Goal: Communication & Community: Answer question/provide support

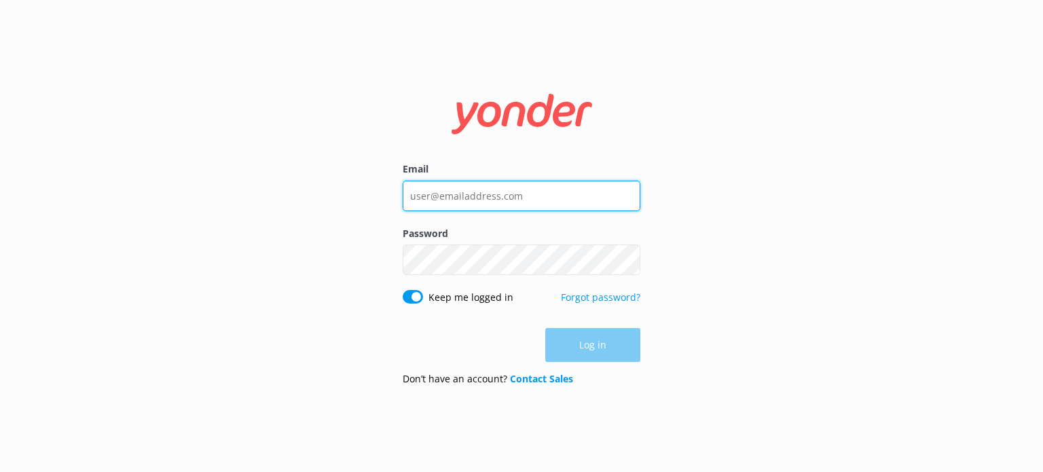
type input "[EMAIL_ADDRESS][DOMAIN_NAME]"
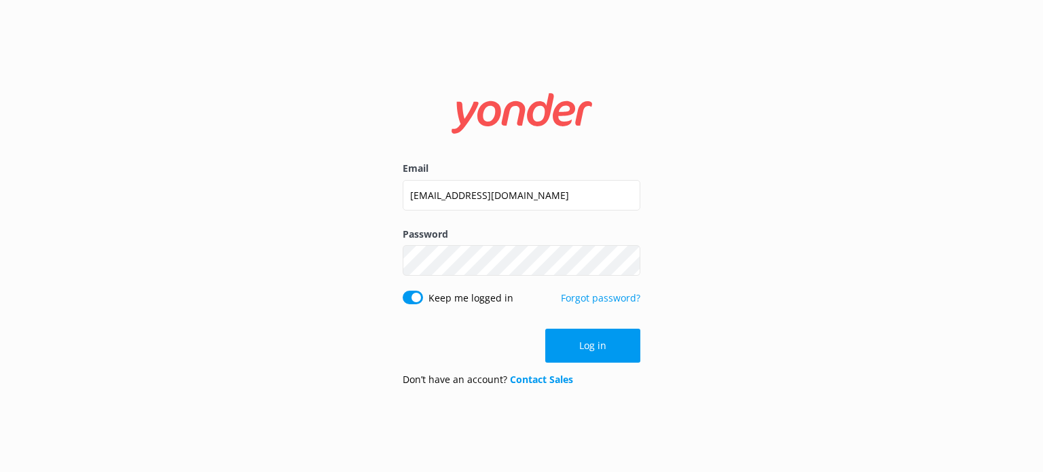
click at [584, 351] on div "Log in" at bounding box center [522, 346] width 238 height 34
click at [584, 350] on button "Log in" at bounding box center [592, 346] width 95 height 34
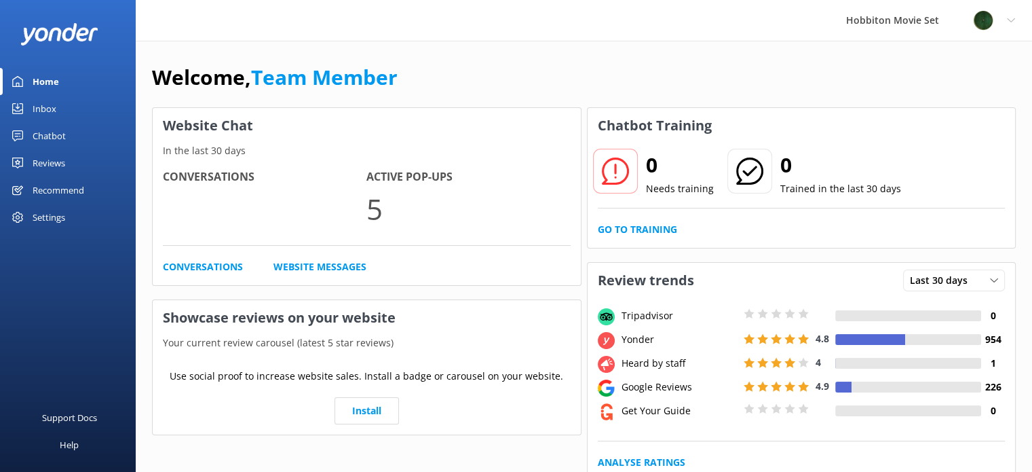
click at [52, 134] on div "Chatbot" at bounding box center [49, 135] width 33 height 27
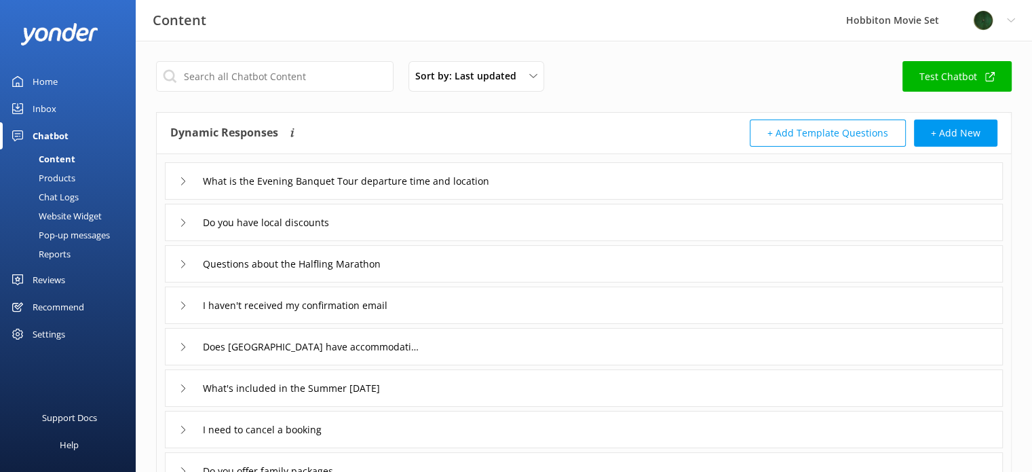
click at [50, 109] on div "Inbox" at bounding box center [45, 108] width 24 height 27
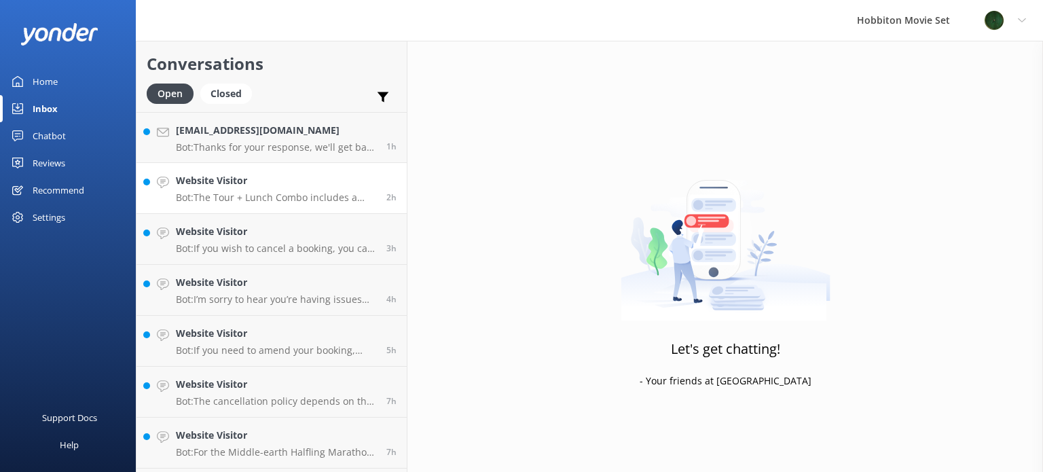
click at [287, 192] on p "Bot: The Tour + Lunch Combo includes a guided tour of the Hobbiton Movie Set an…" at bounding box center [276, 197] width 200 height 12
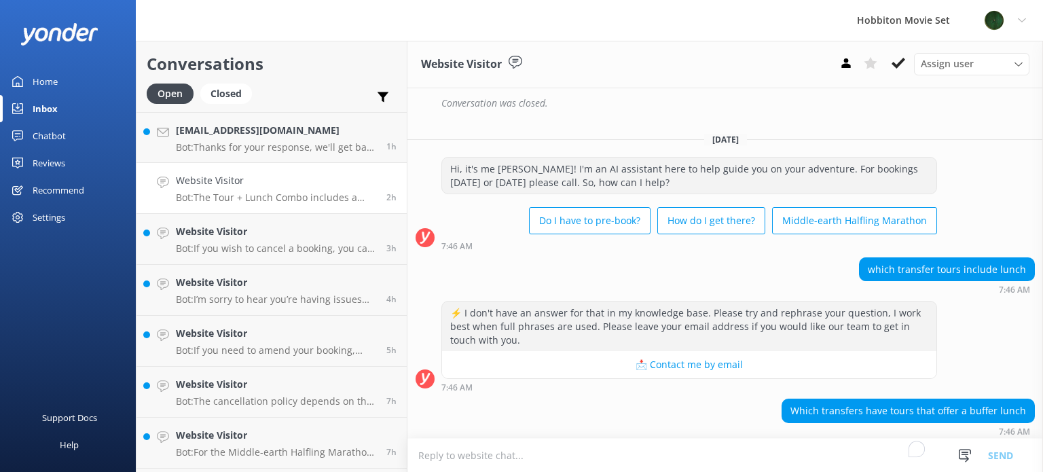
scroll to position [468, 0]
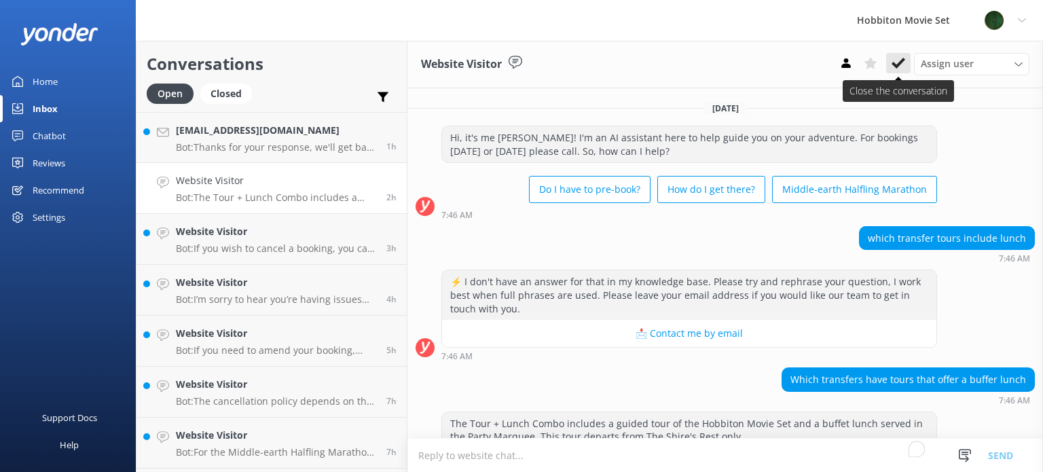
click at [904, 62] on icon at bounding box center [898, 63] width 14 height 14
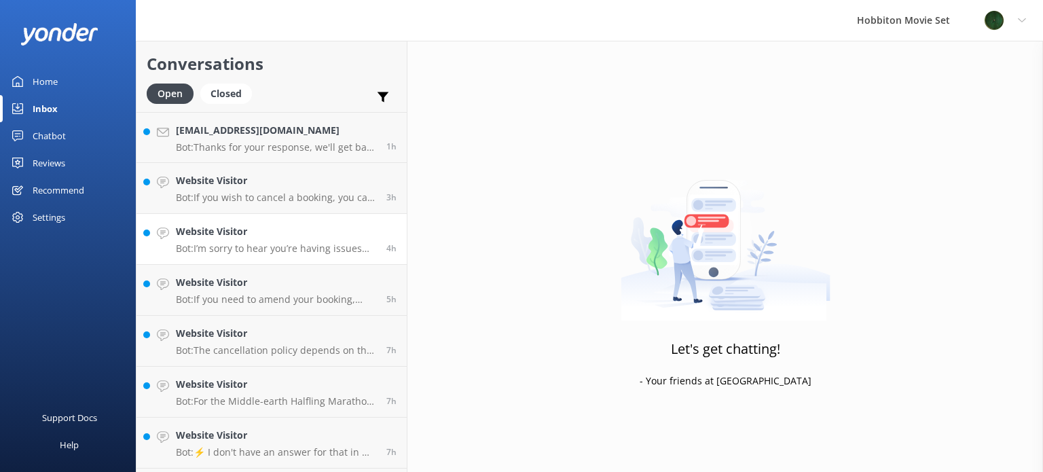
click at [314, 249] on p "Bot: I’m sorry to hear you’re having issues booking online! If you’d like to sp…" at bounding box center [276, 248] width 200 height 12
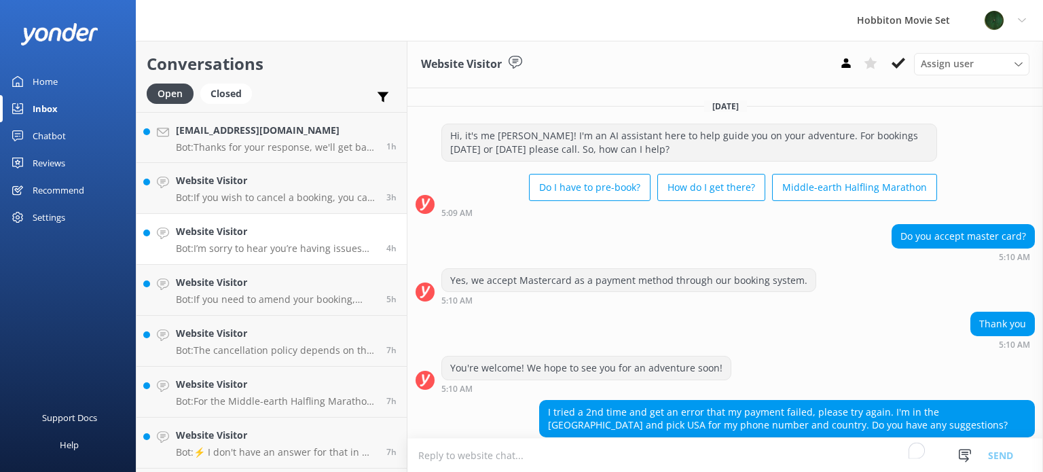
scroll to position [214, 0]
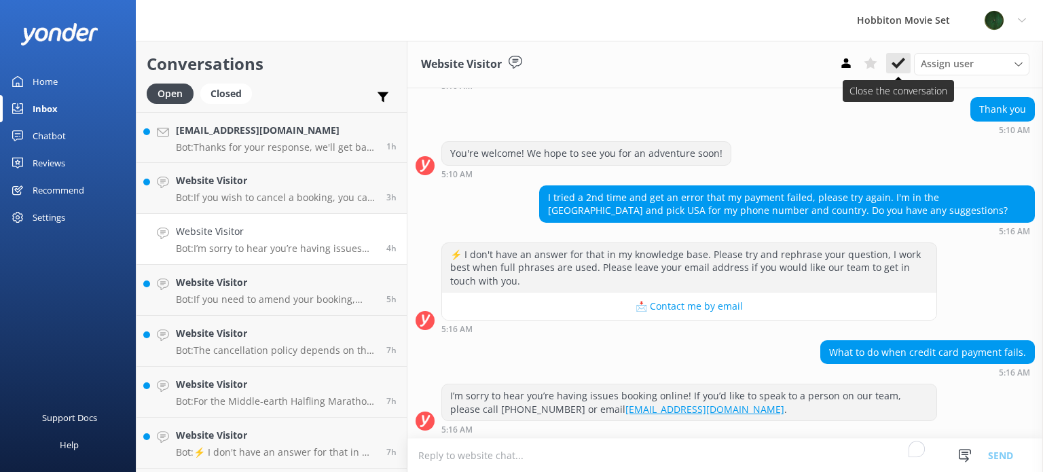
click at [893, 58] on icon at bounding box center [898, 63] width 14 height 14
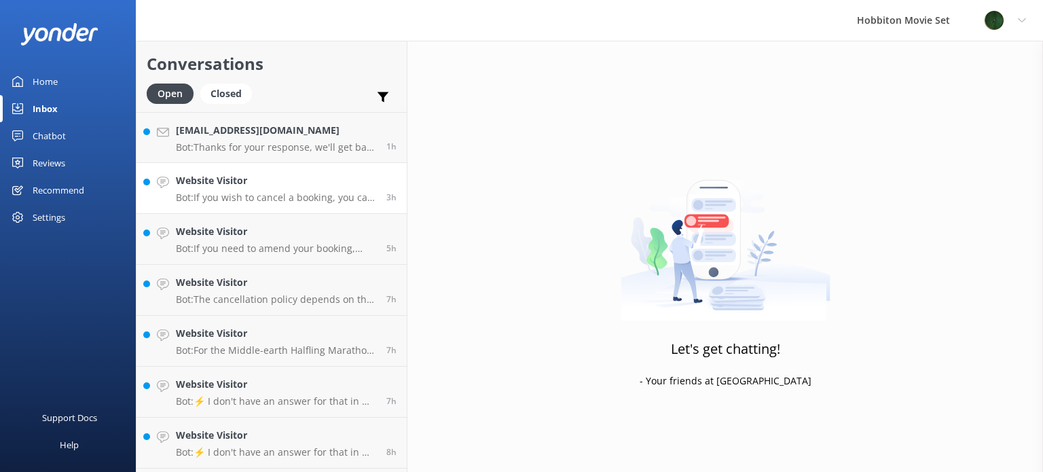
click at [296, 200] on p "Bot: If you wish to cancel a booking, you can contact our reservations team via…" at bounding box center [276, 197] width 200 height 12
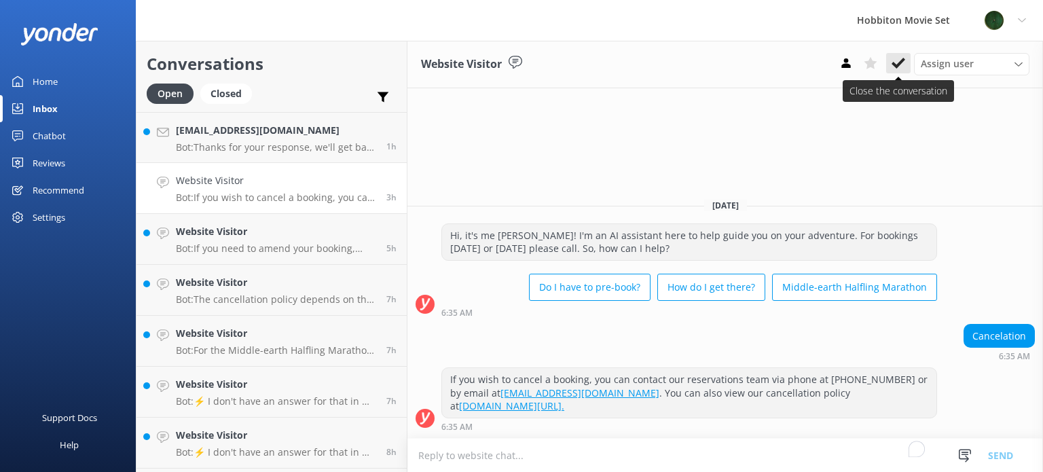
click at [904, 64] on icon at bounding box center [898, 63] width 14 height 14
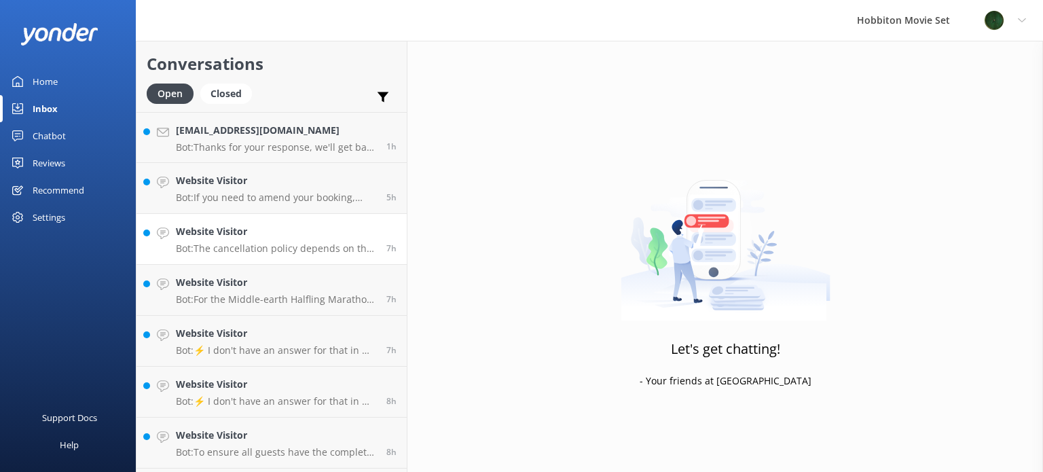
click at [267, 236] on h4 "Website Visitor" at bounding box center [276, 231] width 200 height 15
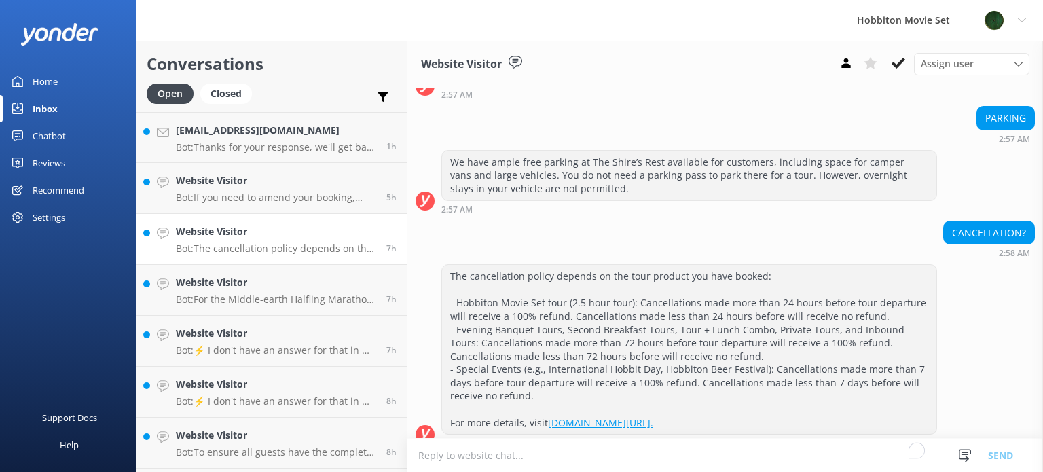
scroll to position [132, 0]
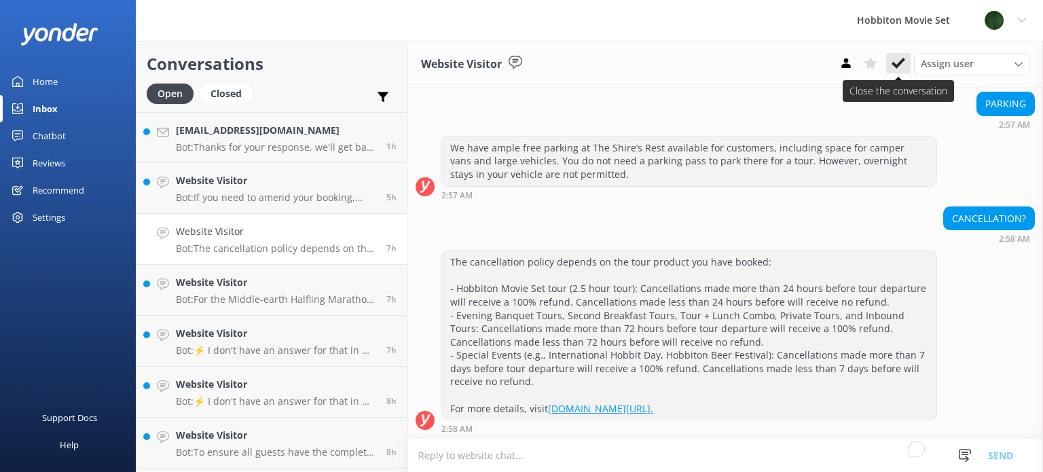
click at [897, 64] on use at bounding box center [898, 63] width 14 height 11
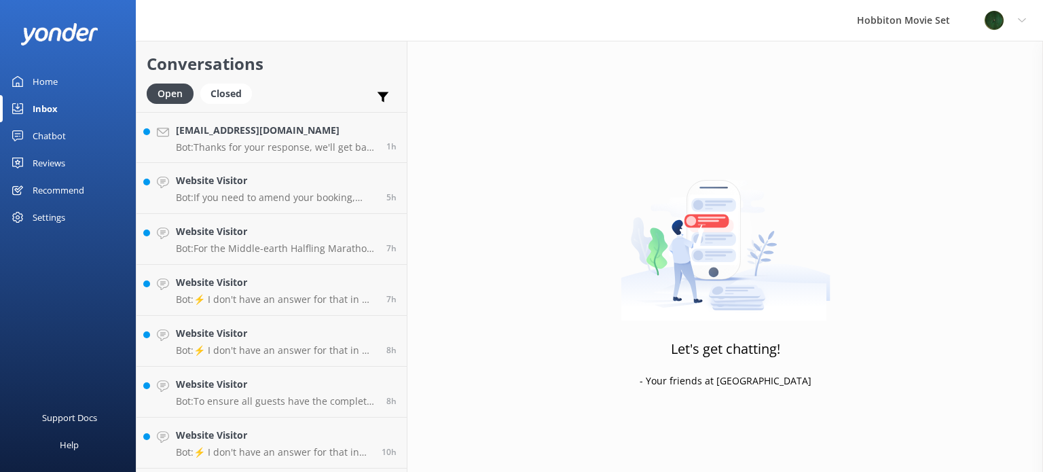
click at [268, 277] on h4 "Website Visitor" at bounding box center [276, 282] width 200 height 15
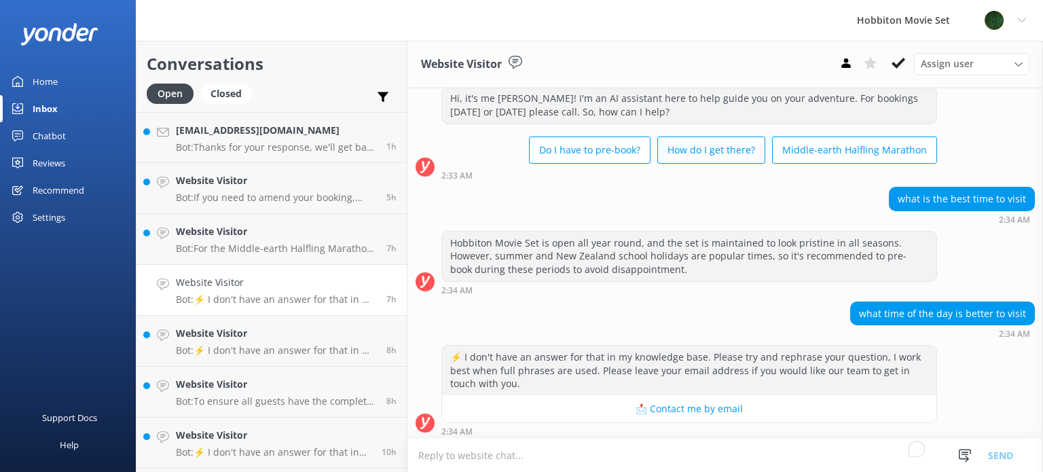
scroll to position [40, 0]
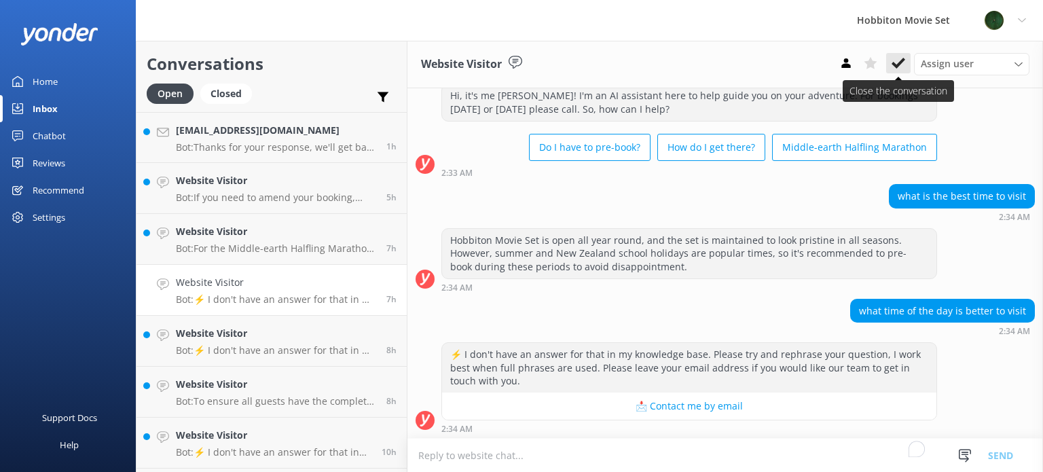
click at [899, 62] on icon at bounding box center [898, 63] width 14 height 14
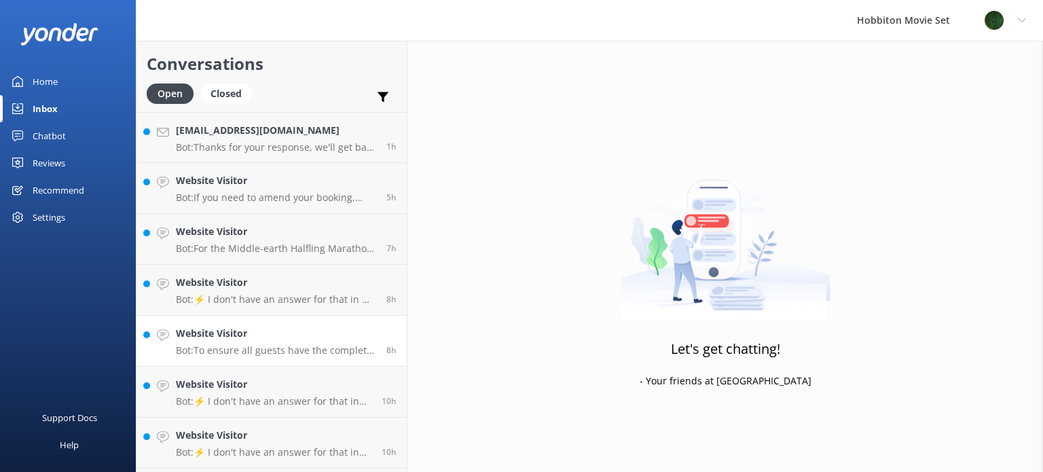
click at [236, 350] on p "Bot: To ensure all guests have the complete experience, the only way to access …" at bounding box center [276, 350] width 200 height 12
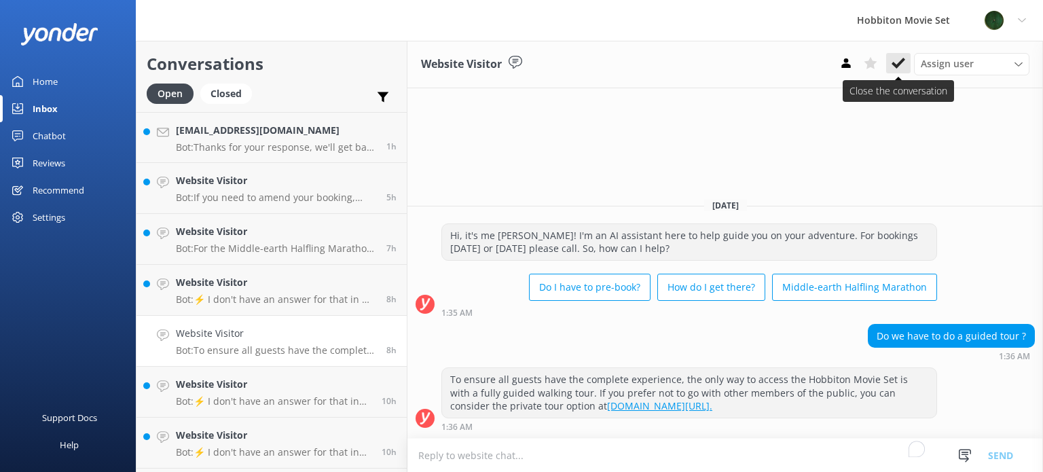
click at [904, 54] on button at bounding box center [898, 63] width 24 height 20
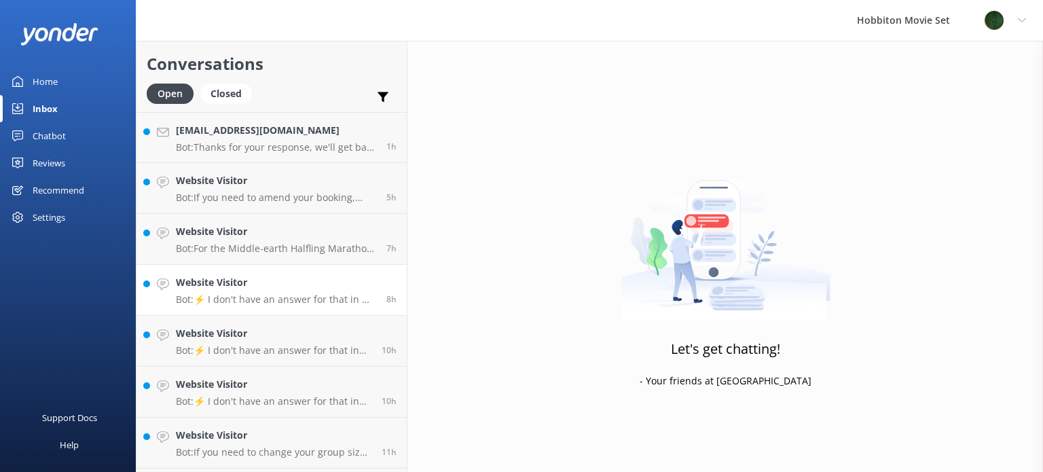
click at [274, 299] on p "Bot: ⚡ I don't have an answer for that in my knowledge base. Please try and rep…" at bounding box center [276, 299] width 200 height 12
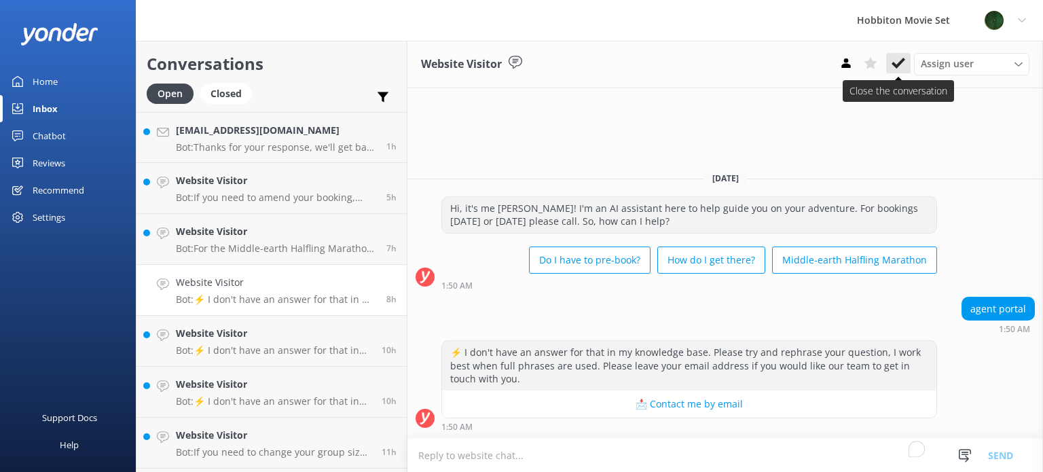
click at [896, 67] on use at bounding box center [898, 63] width 14 height 11
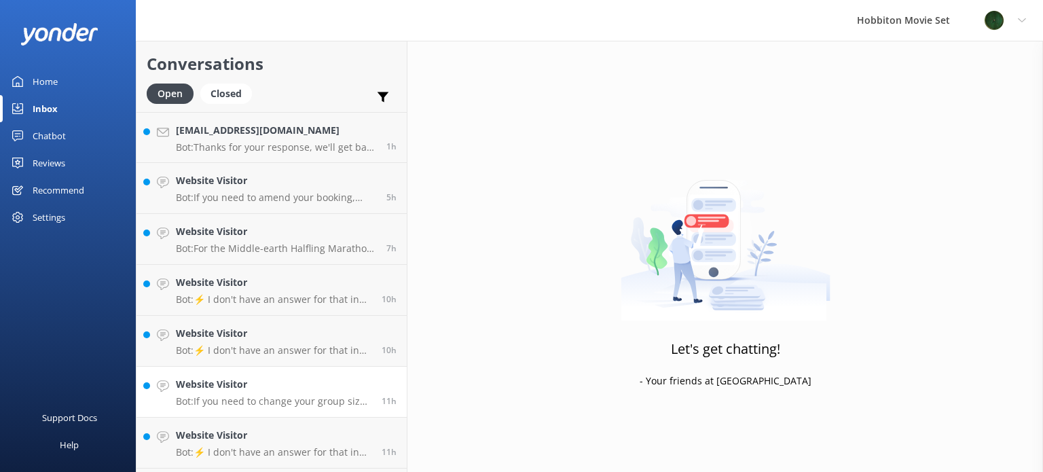
click at [248, 367] on link "Website Visitor Bot: If you need to change your group size, please contact our …" at bounding box center [271, 392] width 270 height 51
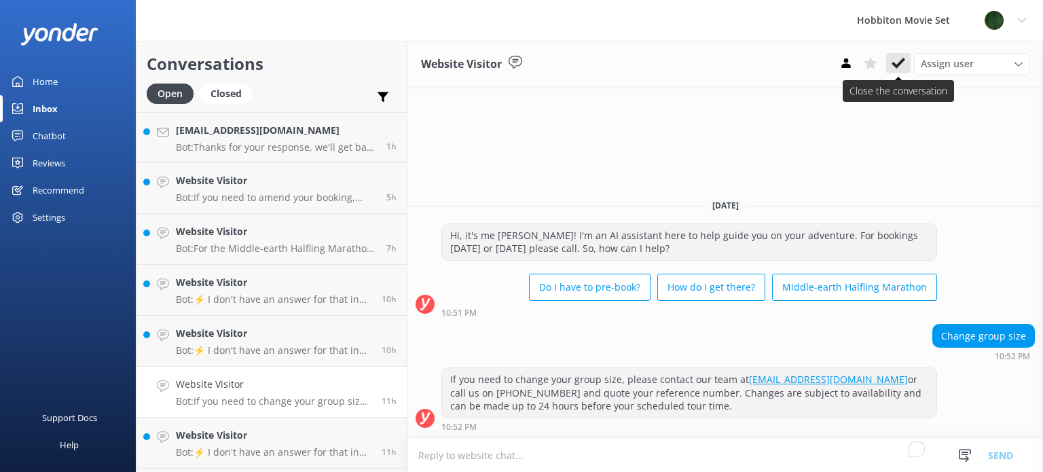
click at [903, 57] on icon at bounding box center [898, 63] width 14 height 14
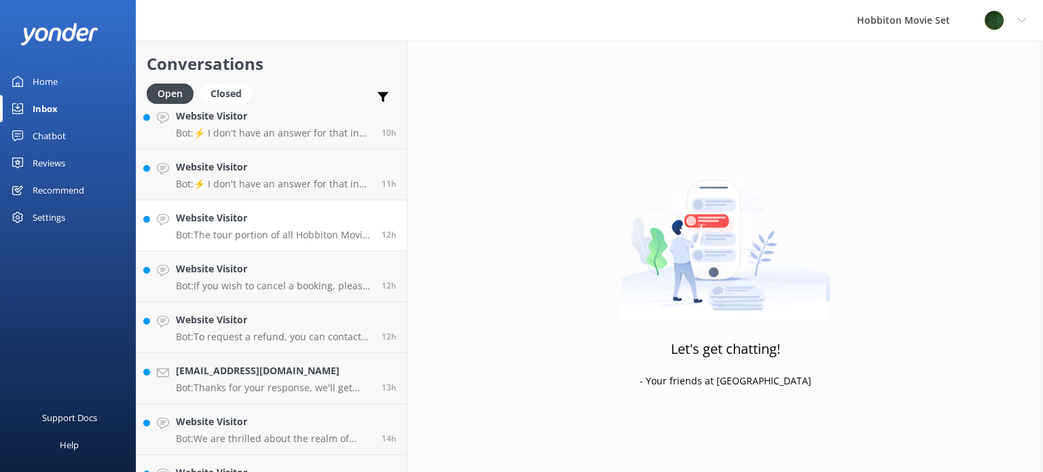
scroll to position [339, 0]
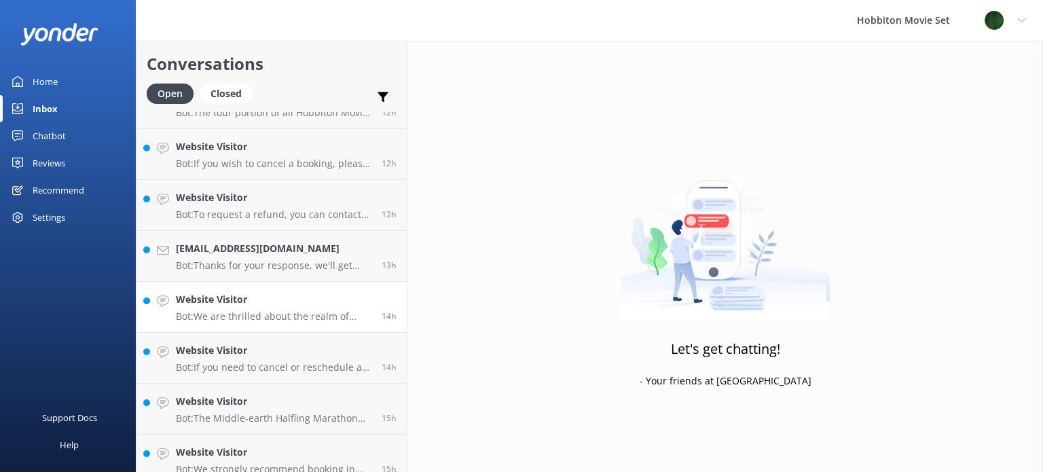
click at [252, 298] on h4 "Website Visitor" at bounding box center [273, 299] width 195 height 15
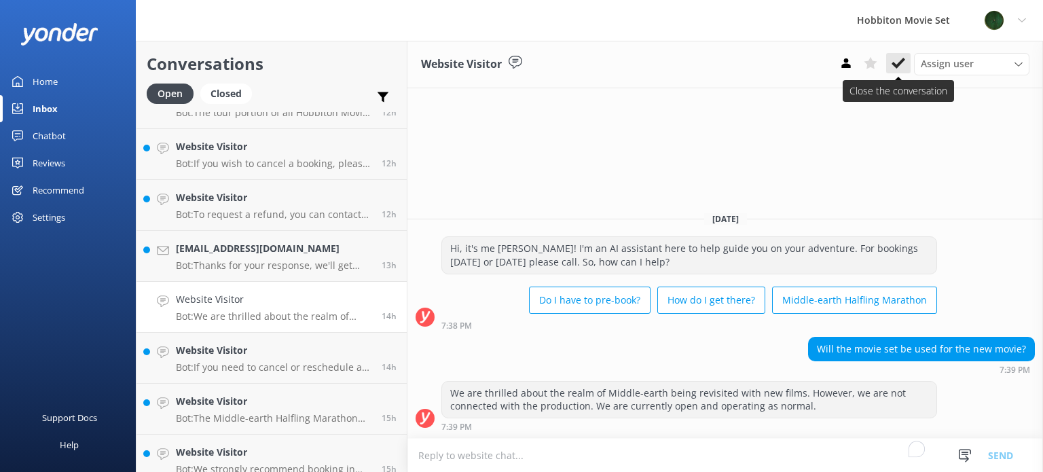
click at [897, 62] on icon at bounding box center [898, 63] width 14 height 14
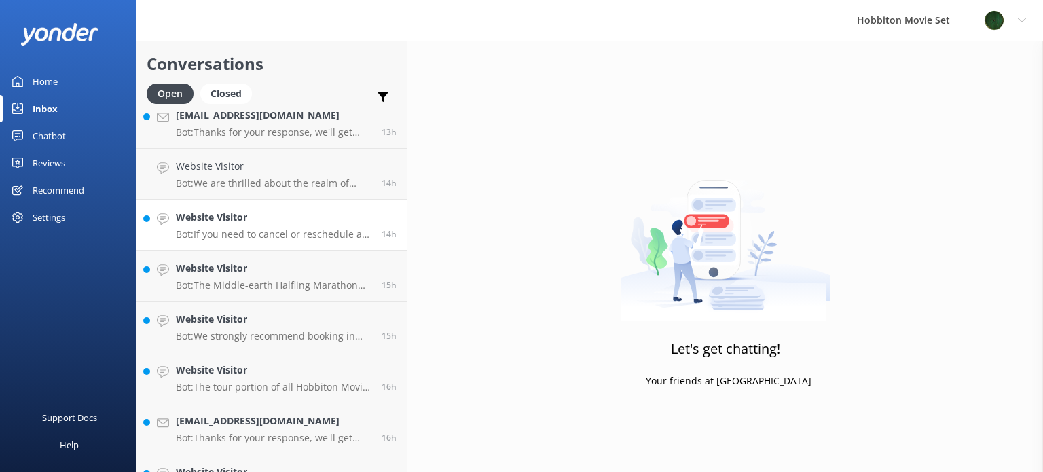
scroll to position [543, 0]
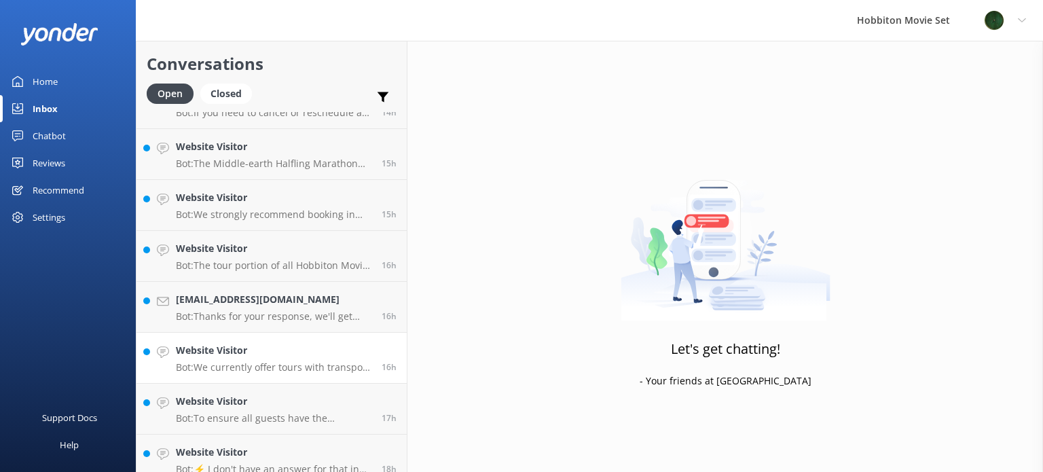
click at [287, 358] on h4 "Website Visitor" at bounding box center [273, 350] width 195 height 15
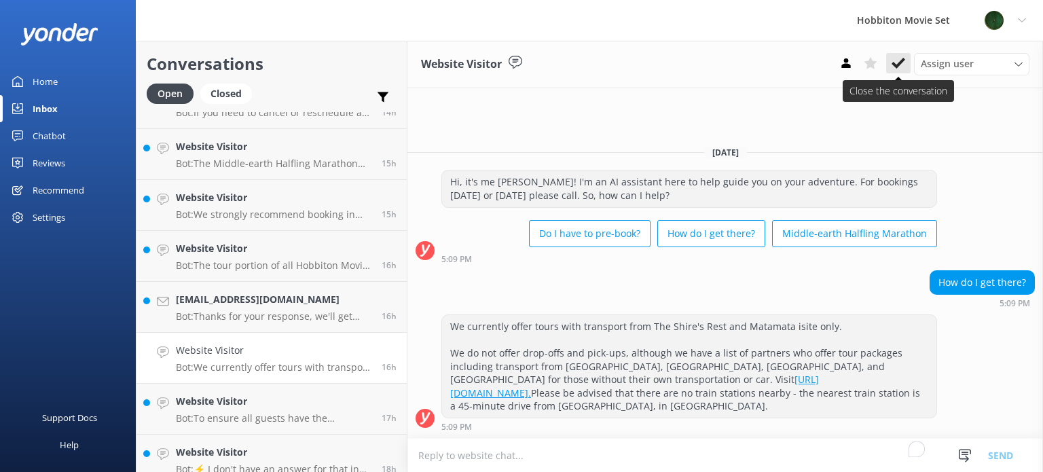
click at [901, 59] on icon at bounding box center [898, 63] width 14 height 14
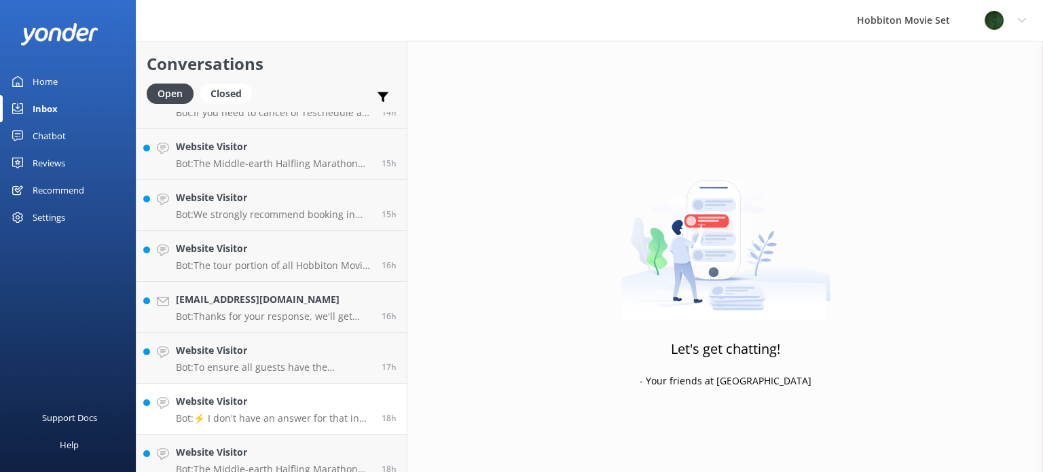
click at [276, 415] on p "Bot: ⚡ I don't have an answer for that in my knowledge base. Please try and rep…" at bounding box center [273, 418] width 195 height 12
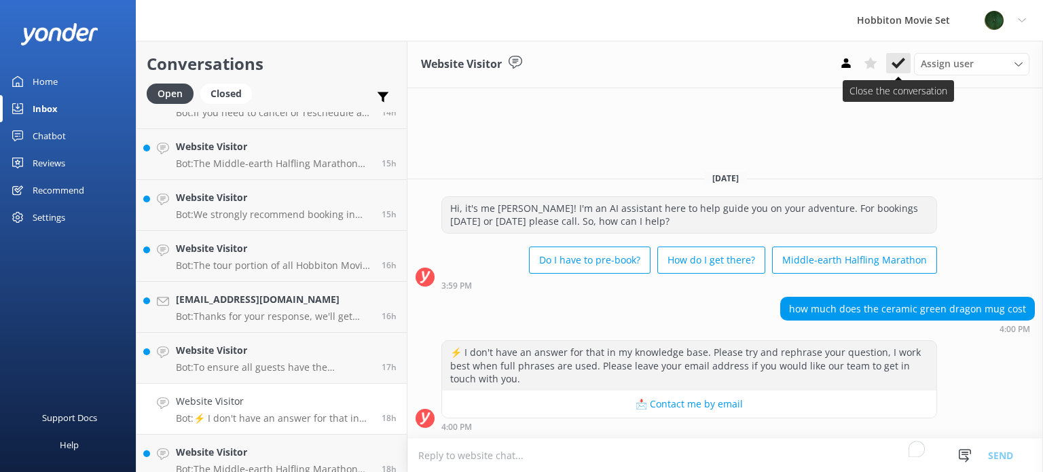
click at [897, 61] on icon at bounding box center [898, 63] width 14 height 14
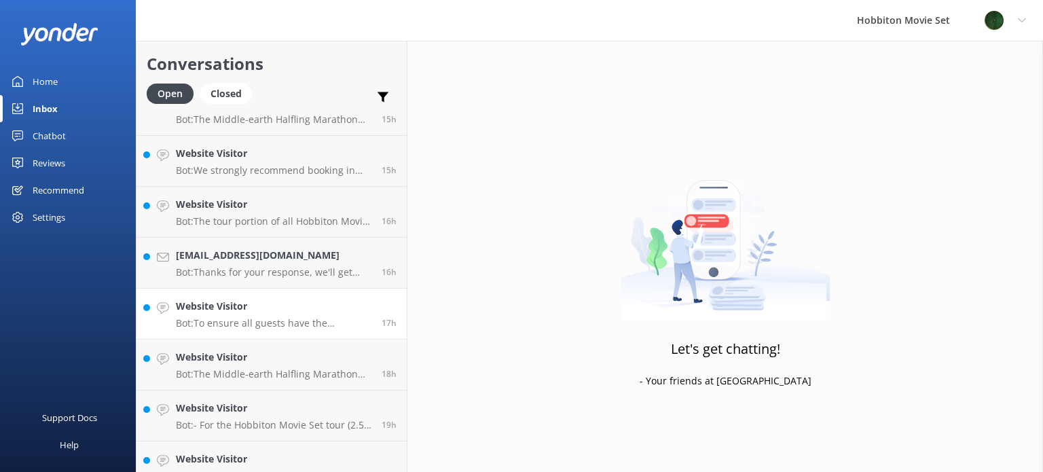
scroll to position [679, 0]
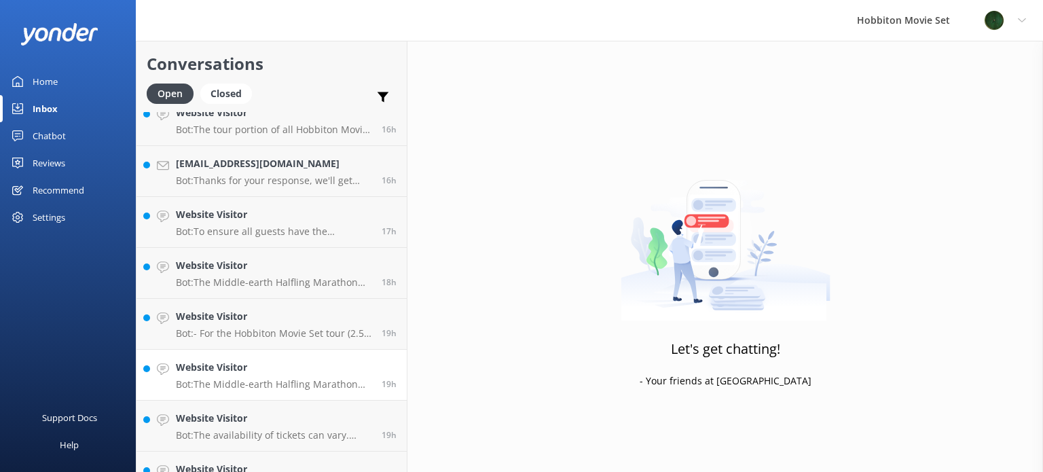
click at [282, 370] on h4 "Website Visitor" at bounding box center [273, 367] width 195 height 15
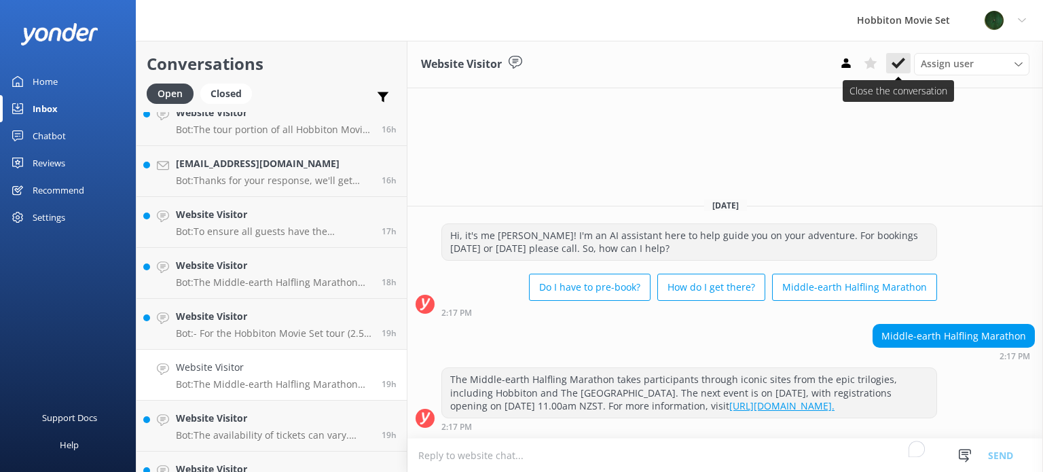
click at [899, 56] on icon at bounding box center [898, 63] width 14 height 14
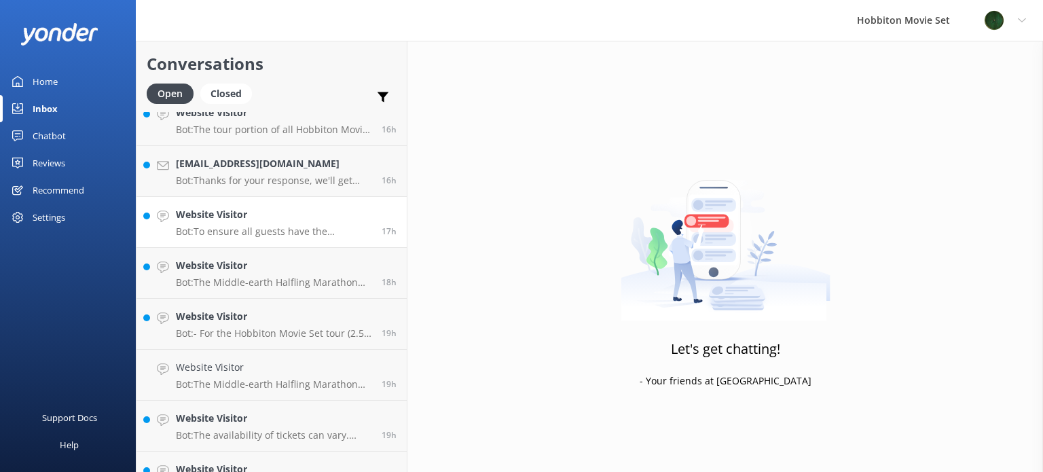
click at [270, 218] on h4 "Website Visitor" at bounding box center [273, 214] width 195 height 15
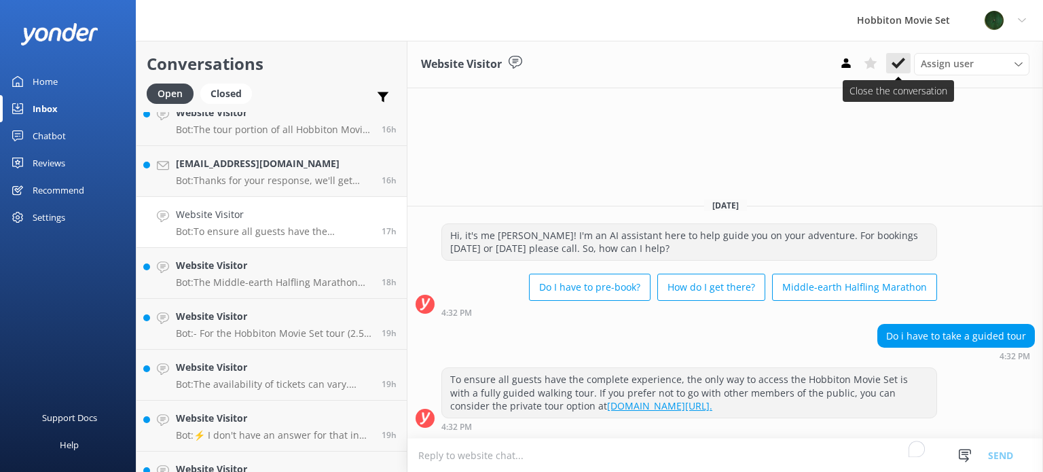
click at [893, 63] on use at bounding box center [898, 63] width 14 height 11
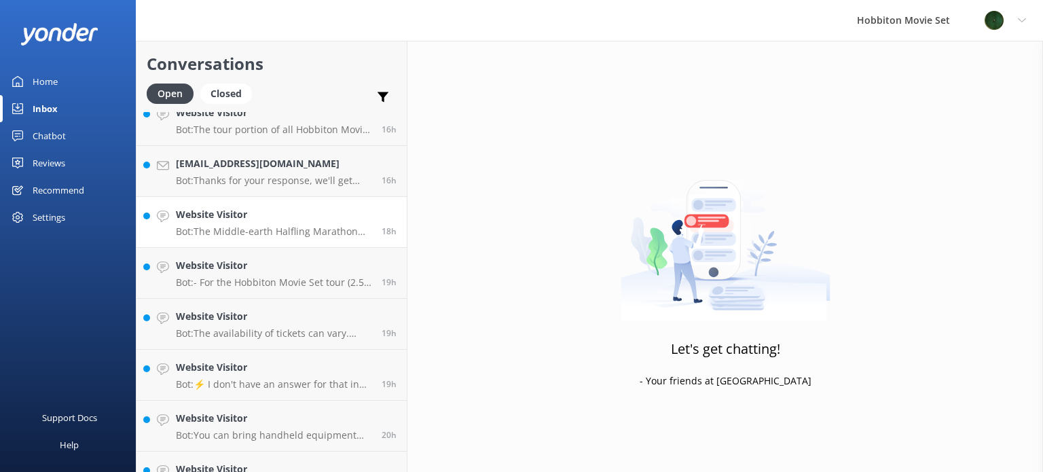
click at [310, 242] on link "Website Visitor Bot: The Middle-earth Halfling Marathon takes participants on a…" at bounding box center [271, 222] width 270 height 51
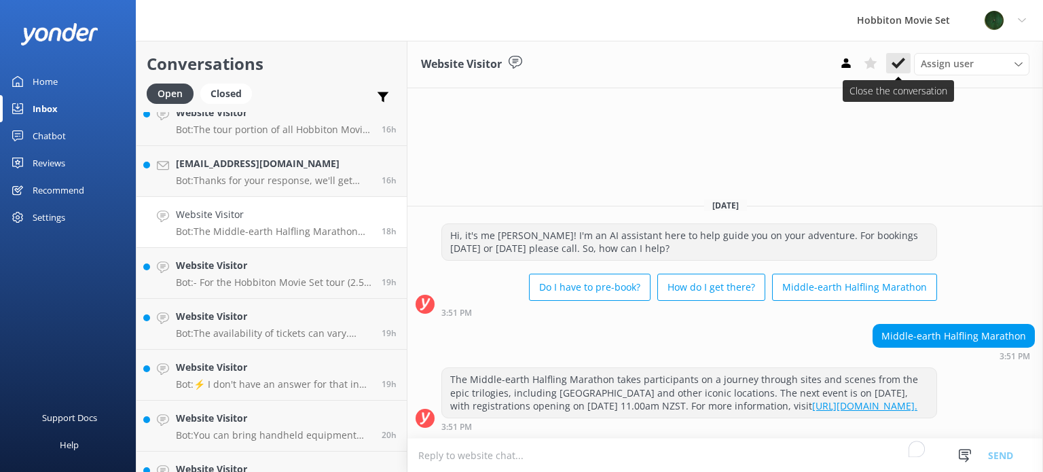
click at [902, 60] on use at bounding box center [898, 63] width 14 height 11
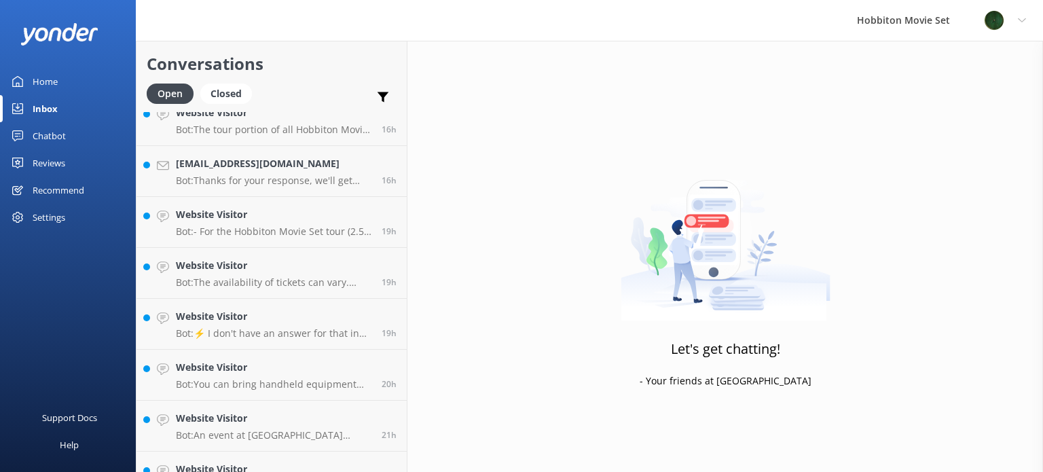
click at [252, 280] on p "Bot: The availability of tickets can vary. When searching for a tour on our web…" at bounding box center [273, 282] width 195 height 12
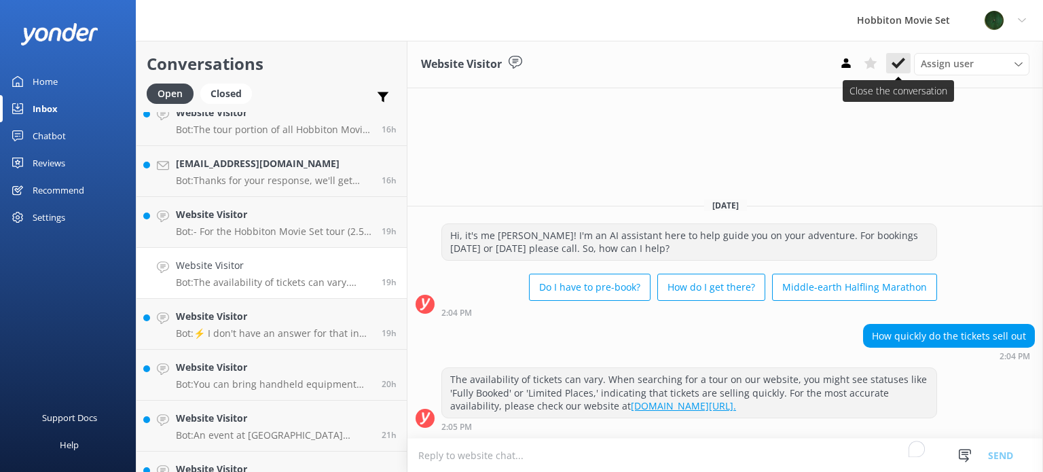
click at [910, 59] on button at bounding box center [898, 63] width 24 height 20
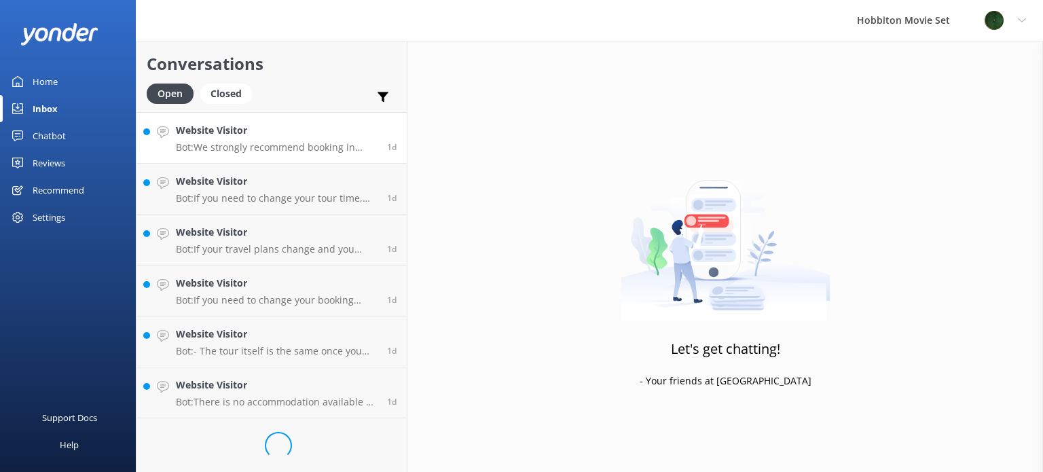
scroll to position [1459, 0]
